Goal: Information Seeking & Learning: Learn about a topic

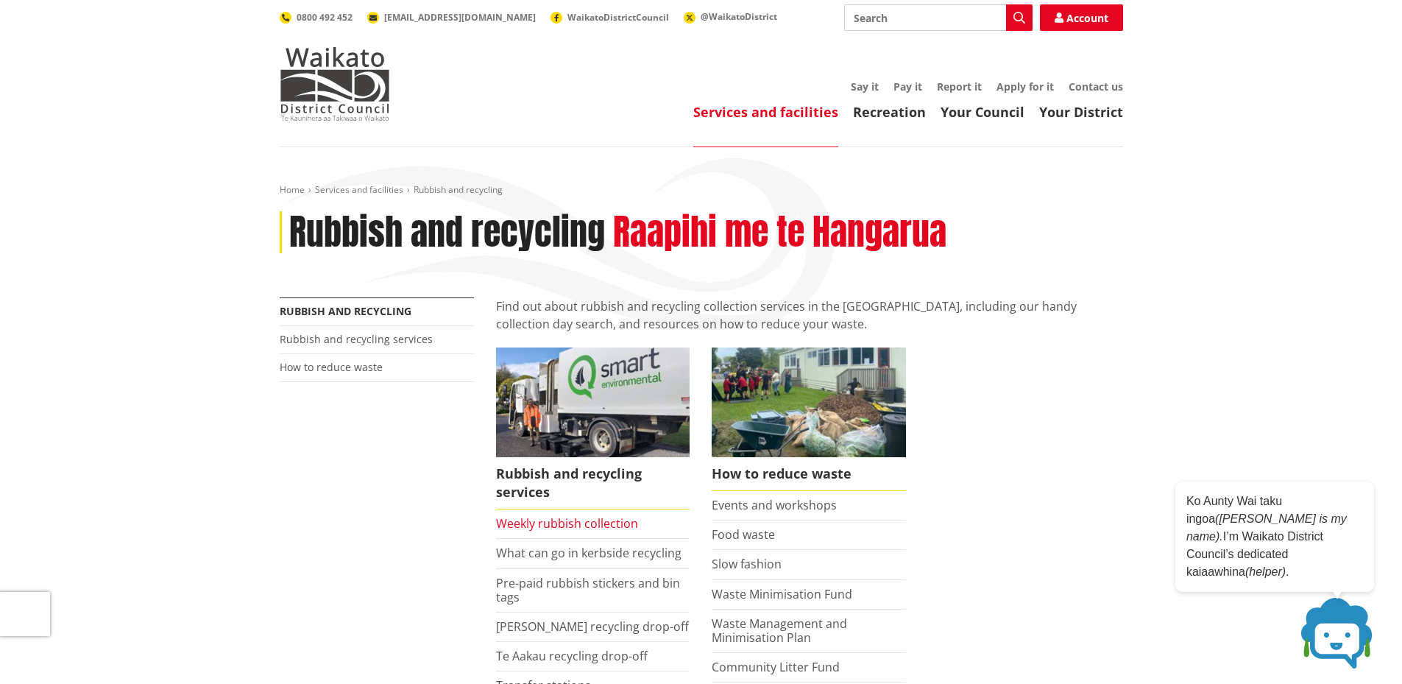
click at [531, 524] on link "Weekly rubbish collection" at bounding box center [567, 523] width 142 height 16
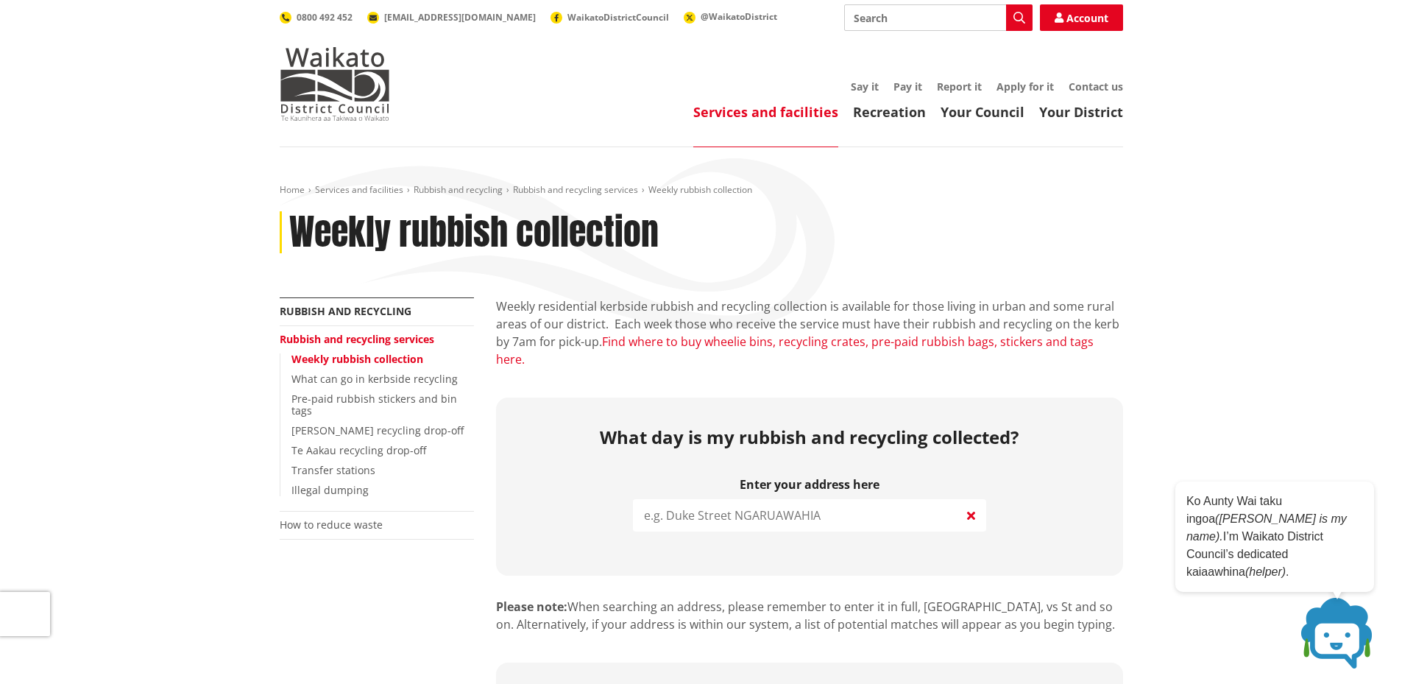
click at [722, 338] on link "Find where to buy wheelie bins, recycling crates, pre-paid rubbish bags, sticke…" at bounding box center [795, 350] width 598 height 34
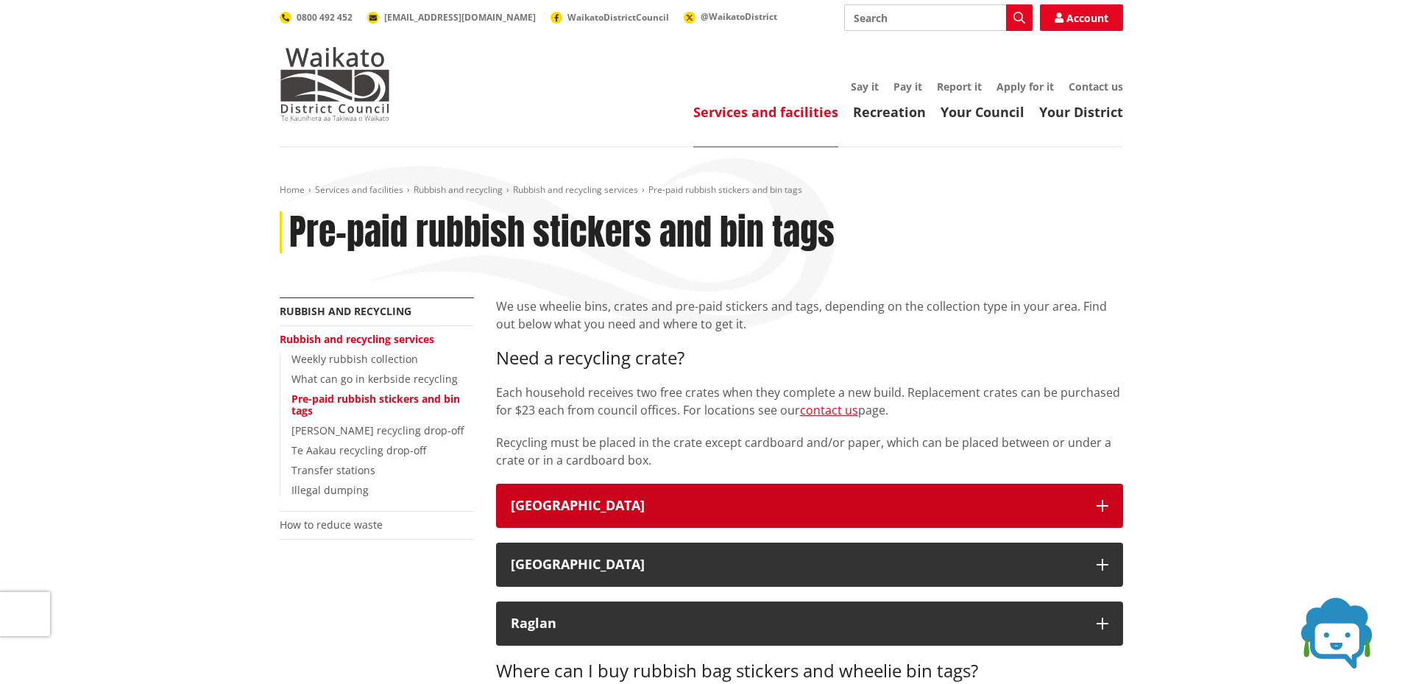
click at [1097, 502] on icon "button" at bounding box center [1103, 506] width 12 height 12
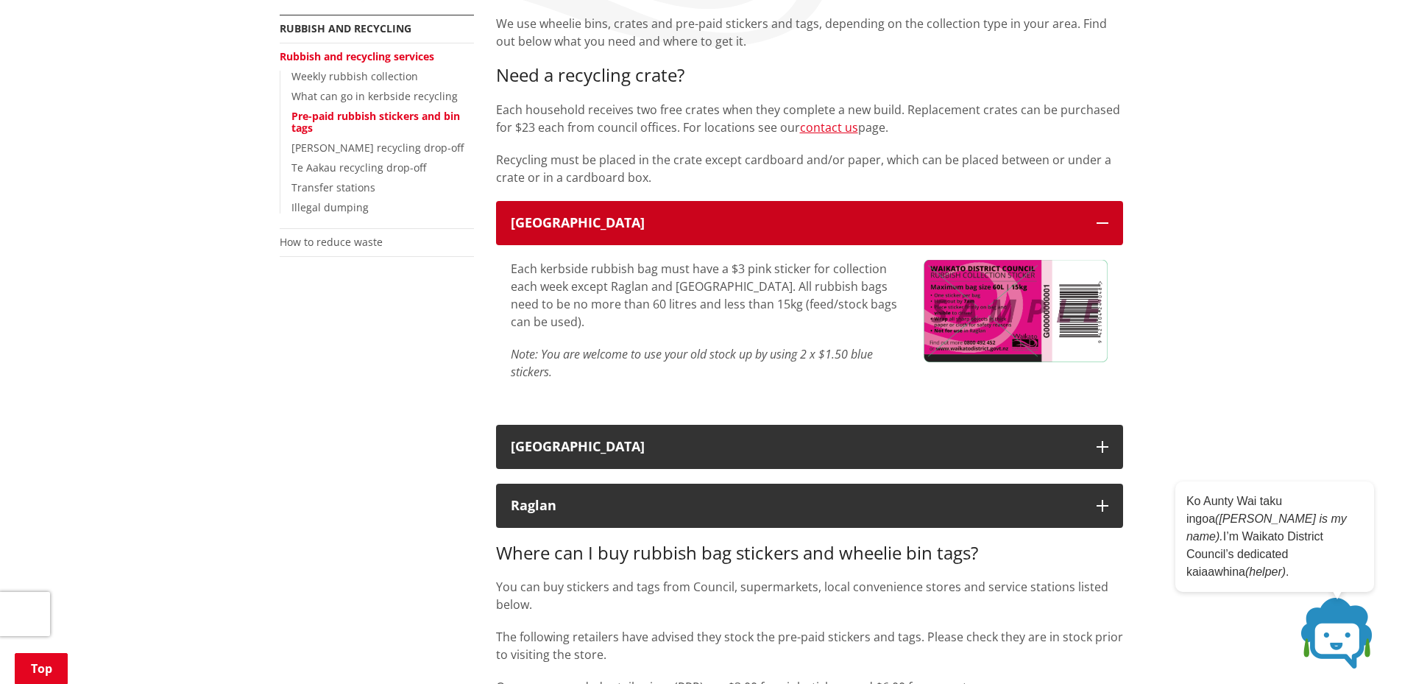
scroll to position [294, 0]
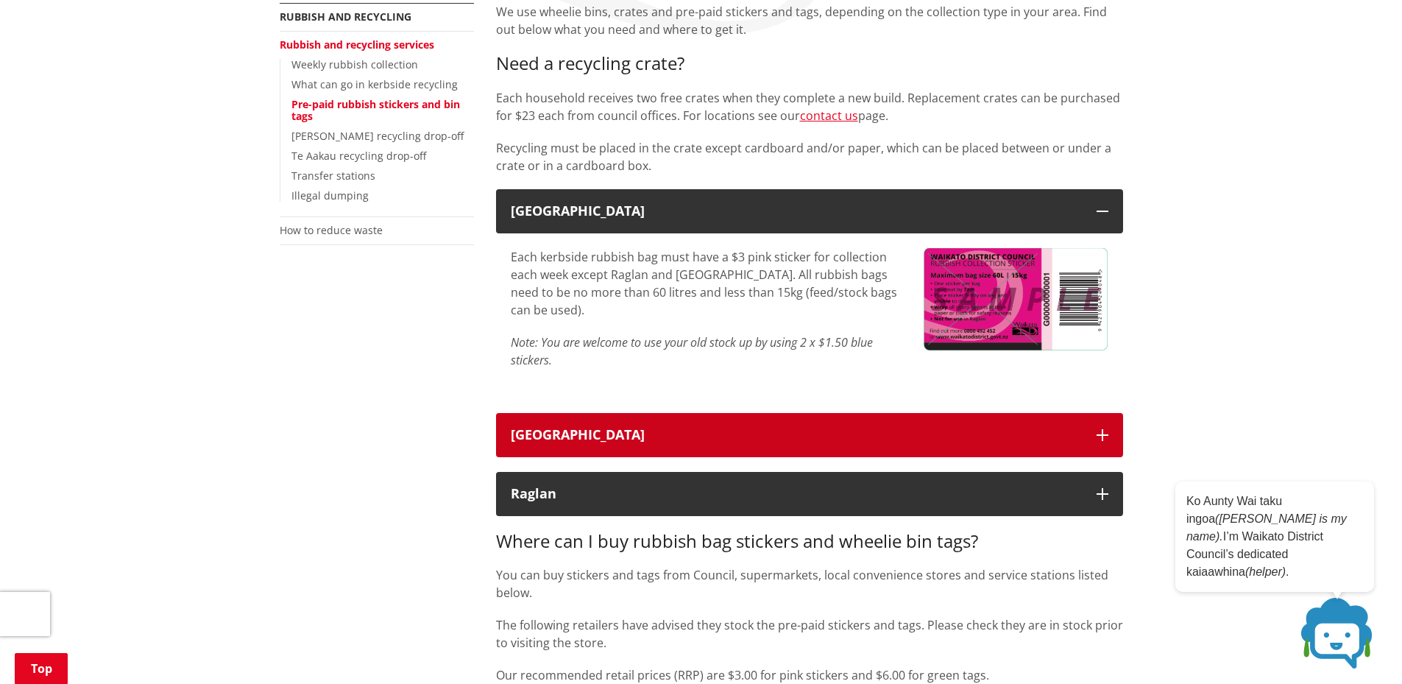
click at [1103, 434] on icon "button" at bounding box center [1103, 435] width 12 height 12
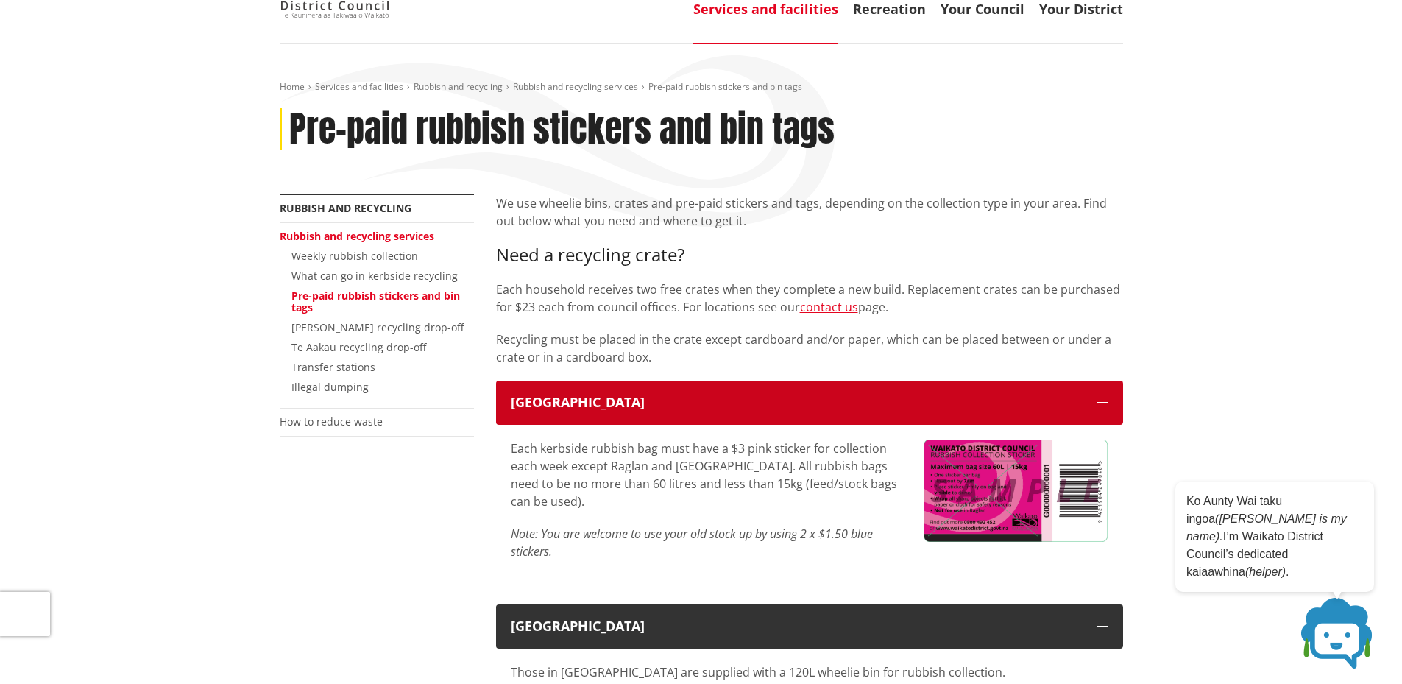
scroll to position [0, 0]
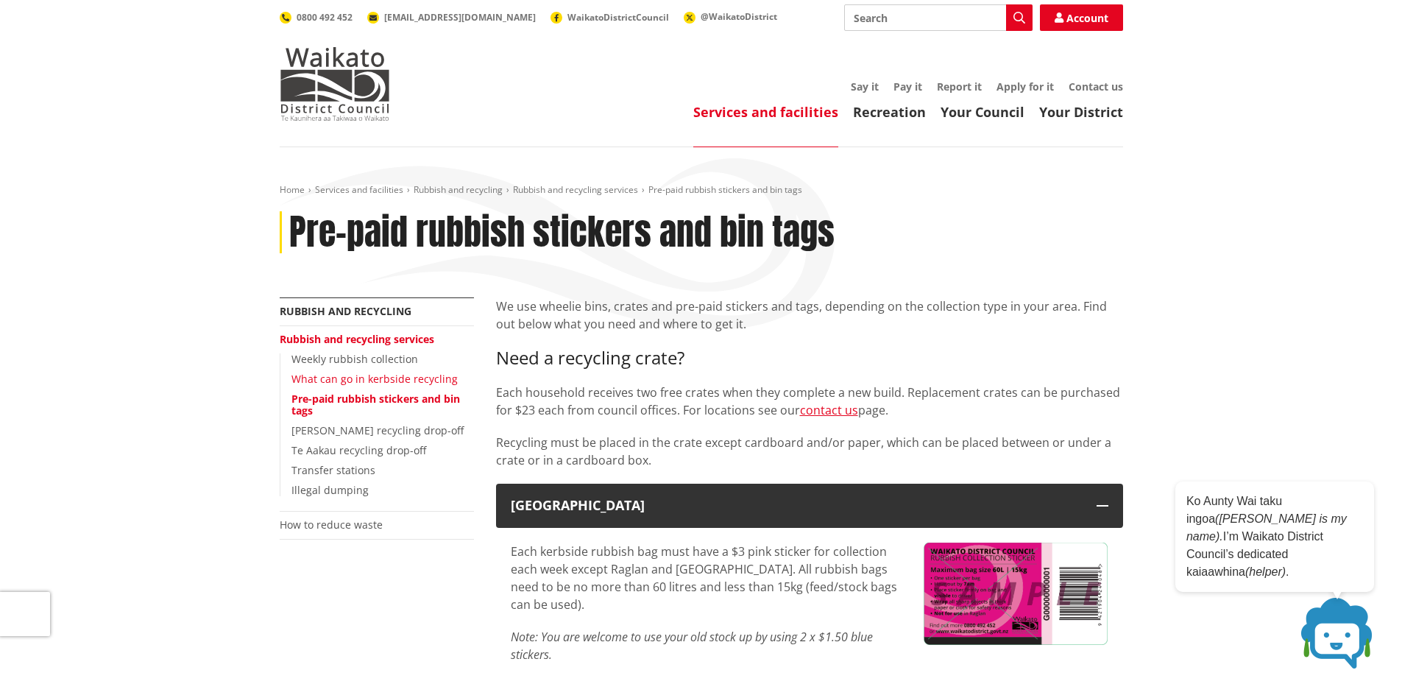
click at [366, 381] on link "What can go in kerbside recycling" at bounding box center [374, 379] width 166 height 14
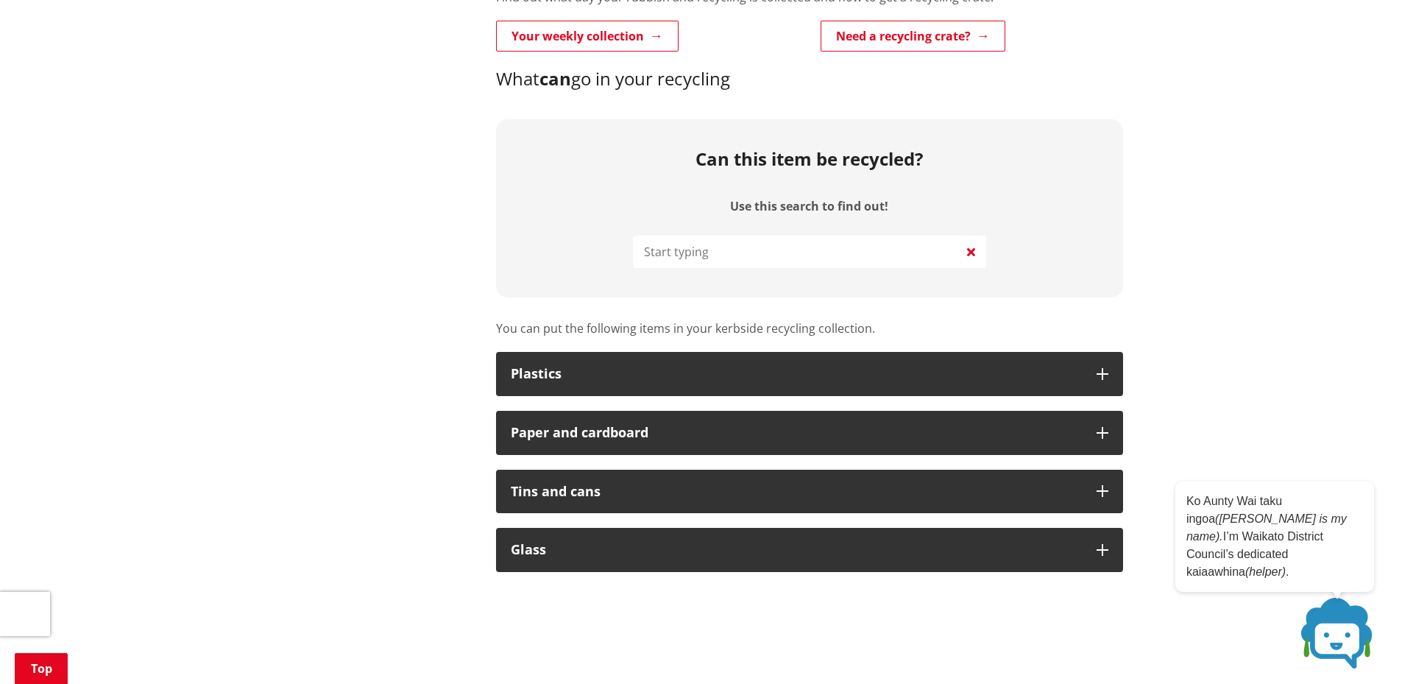
scroll to position [662, 0]
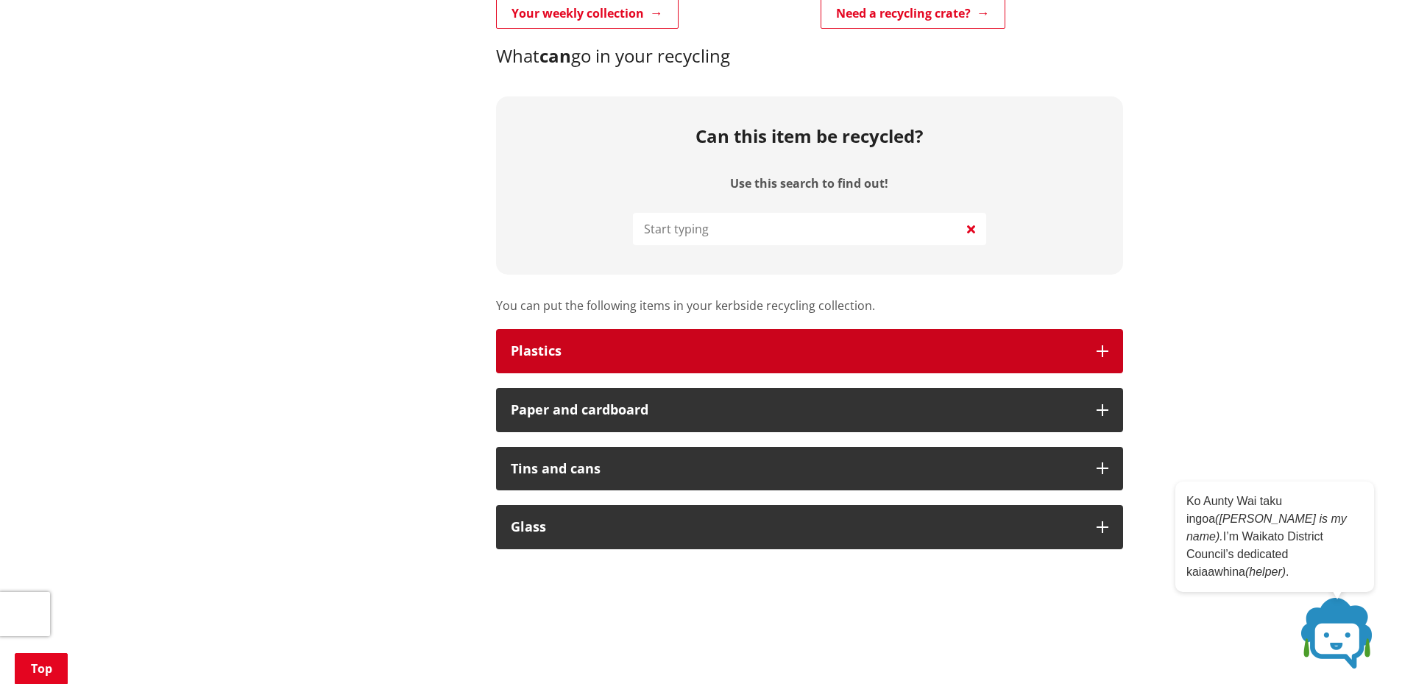
click at [1104, 350] on icon "button" at bounding box center [1103, 351] width 12 height 12
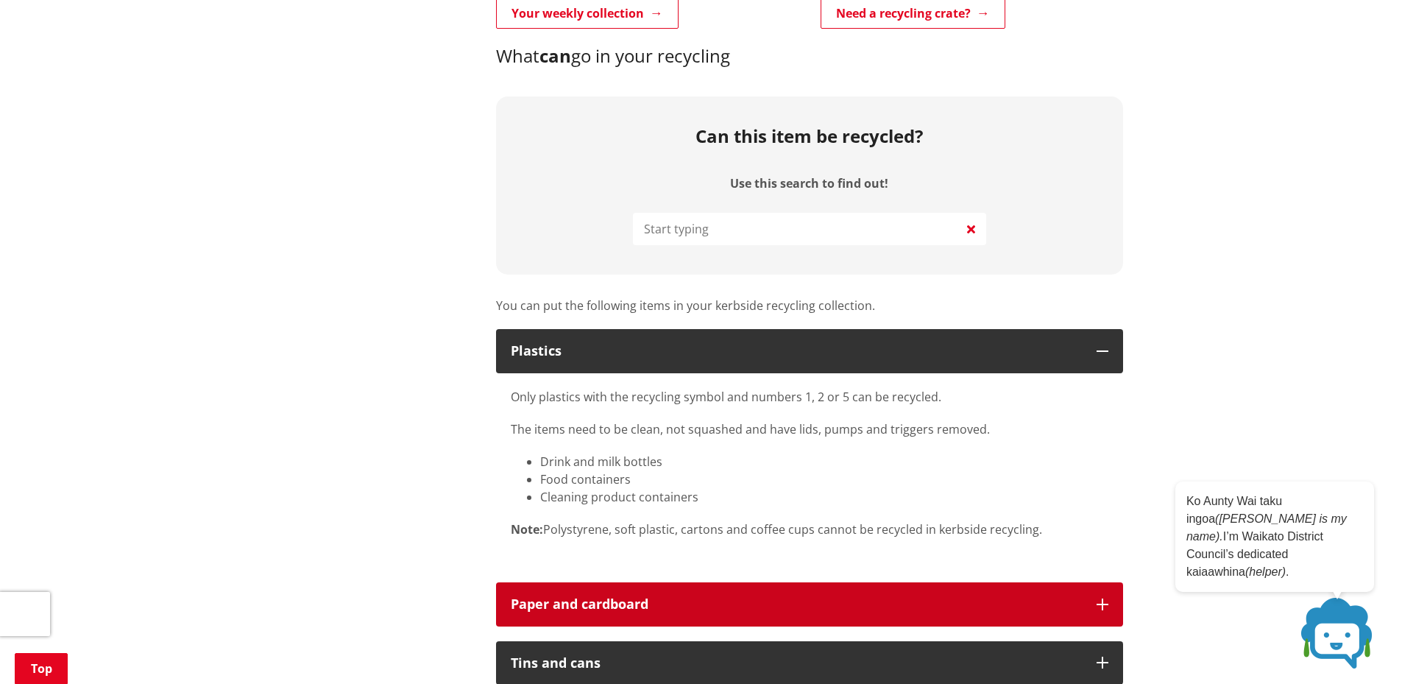
click at [1105, 605] on icon "button" at bounding box center [1103, 604] width 12 height 12
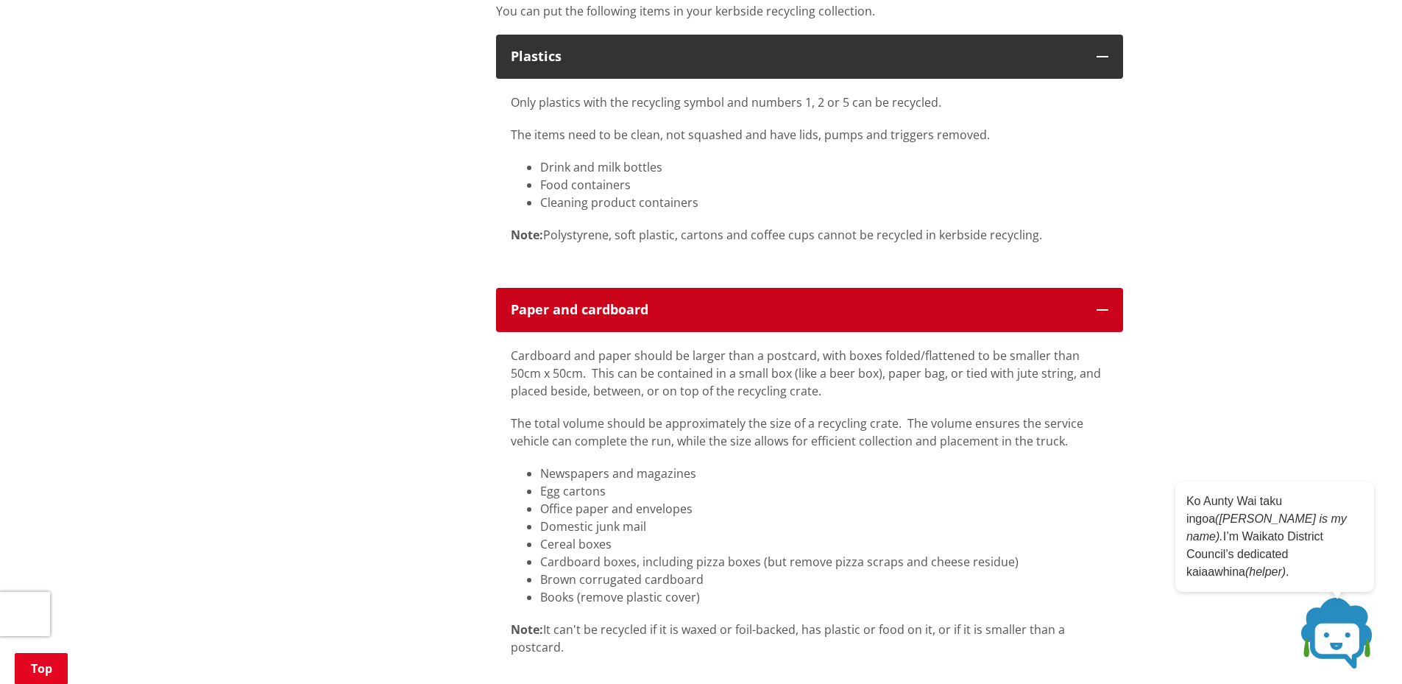
scroll to position [1104, 0]
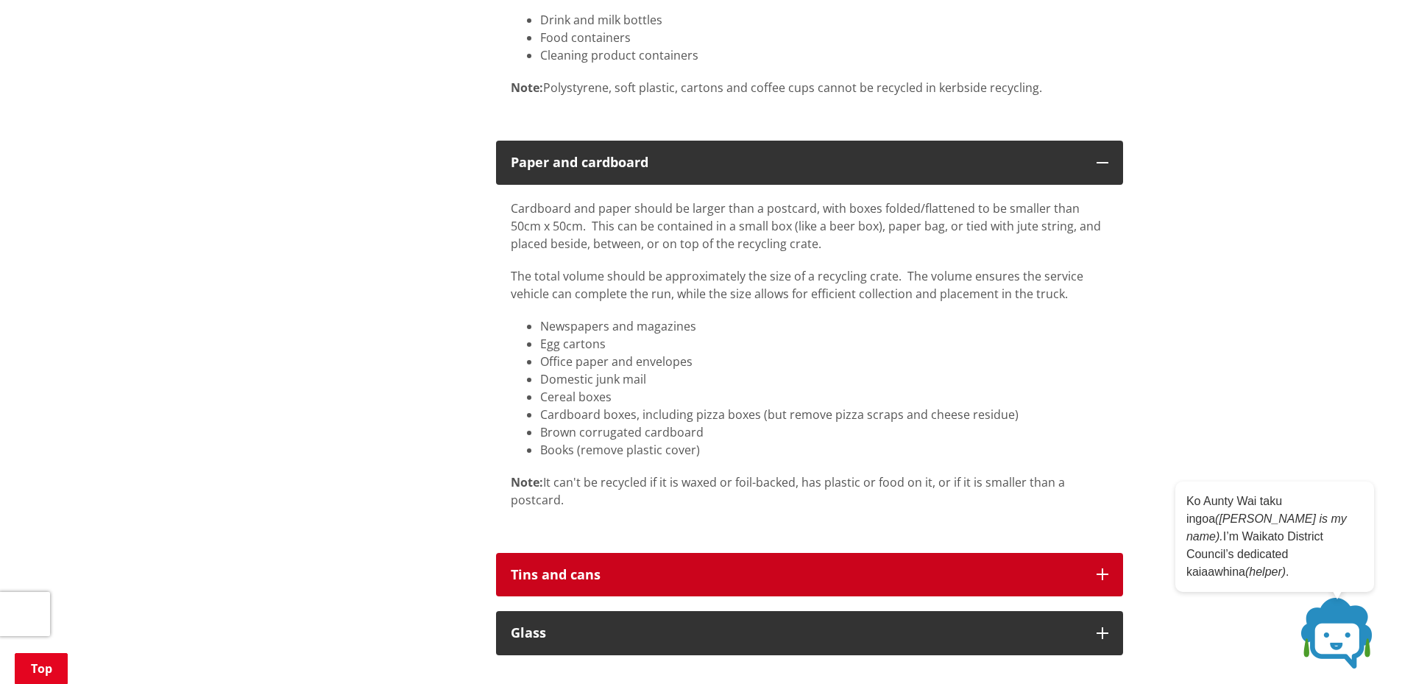
click at [1099, 577] on icon "button" at bounding box center [1103, 574] width 12 height 12
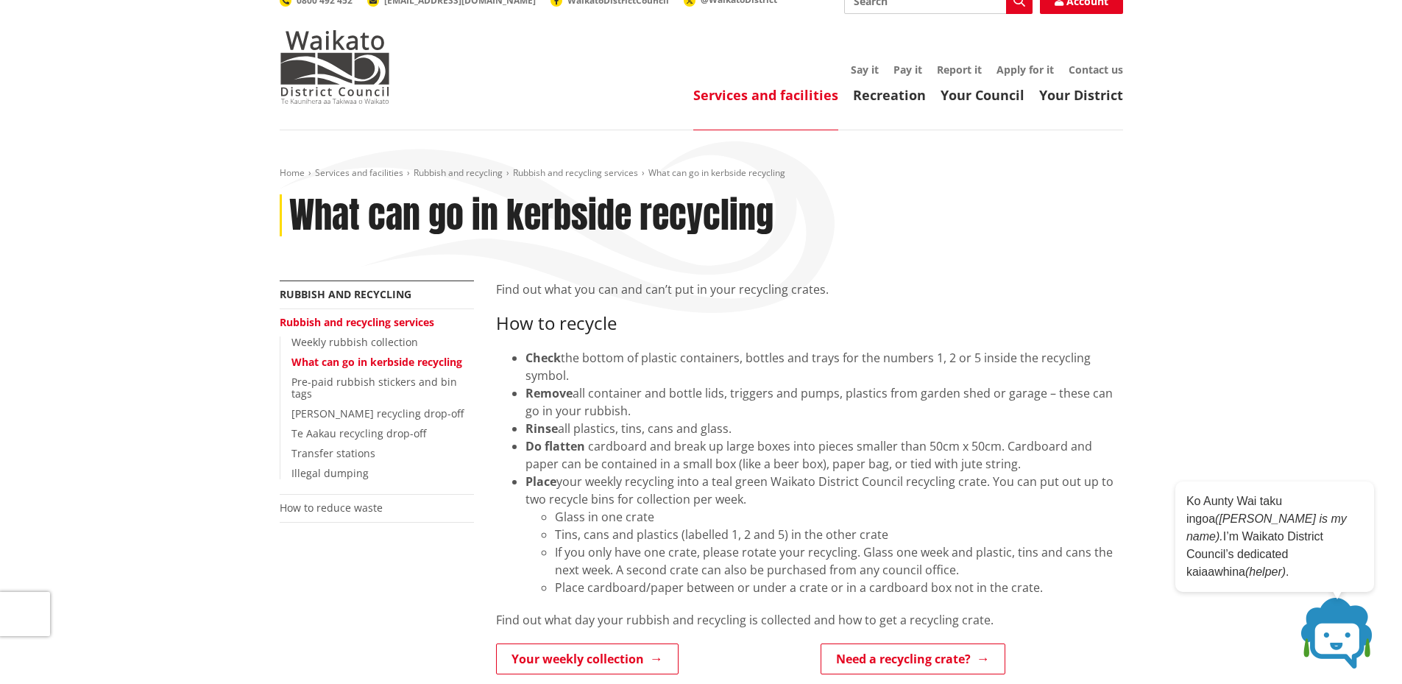
scroll to position [0, 0]
